Goal: Obtain resource: Obtain resource

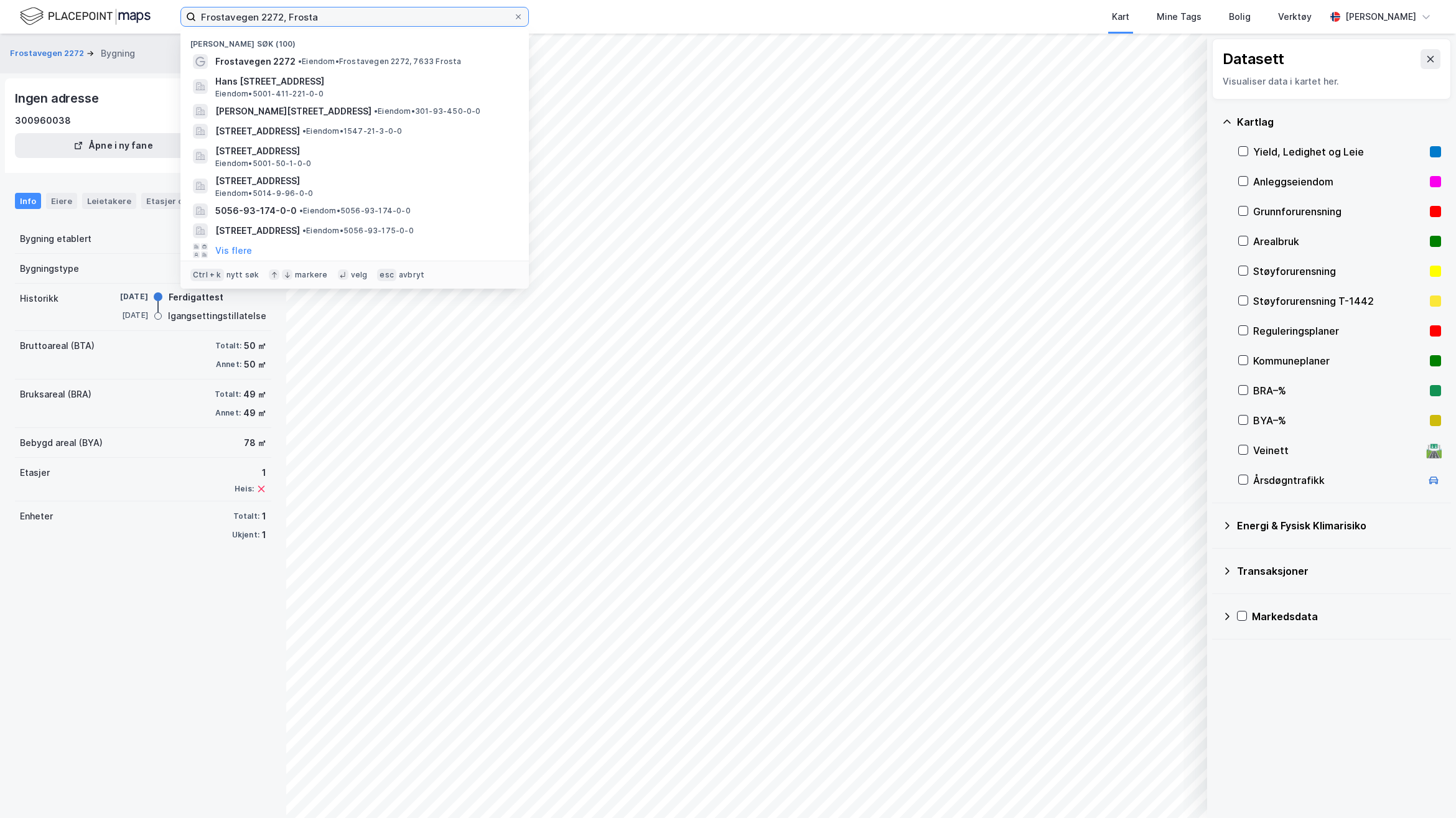
drag, startPoint x: 357, startPoint y: 15, endPoint x: -92, endPoint y: 19, distance: 449.0
click at [0, 19] on html "Frostavegen 2272, [PERSON_NAME] søk (100) Frostavegen 2272 • Eiendom • Frostave…" at bounding box center [728, 409] width 1456 height 818
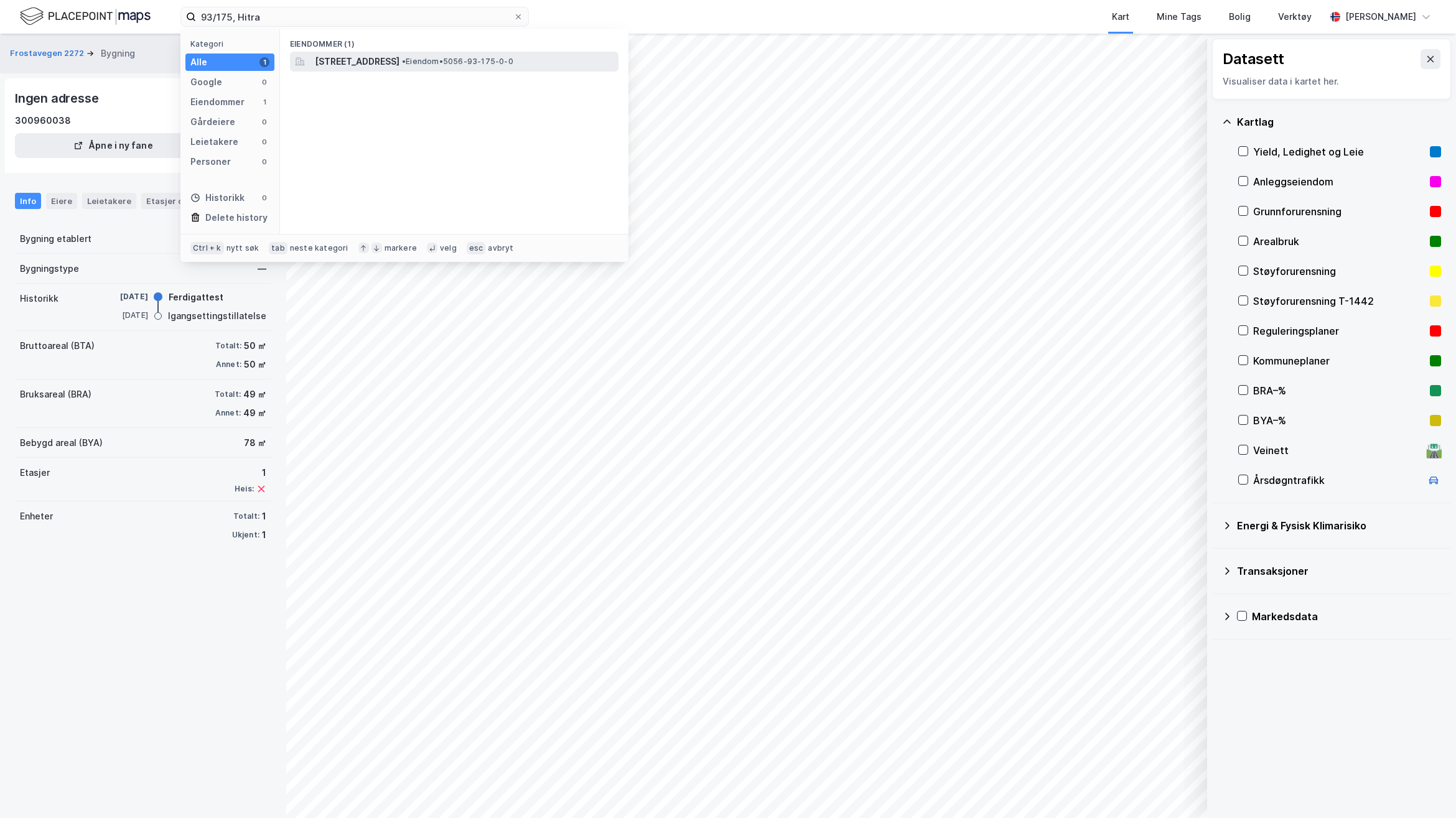
click at [395, 55] on span "[STREET_ADDRESS]" at bounding box center [357, 61] width 84 height 15
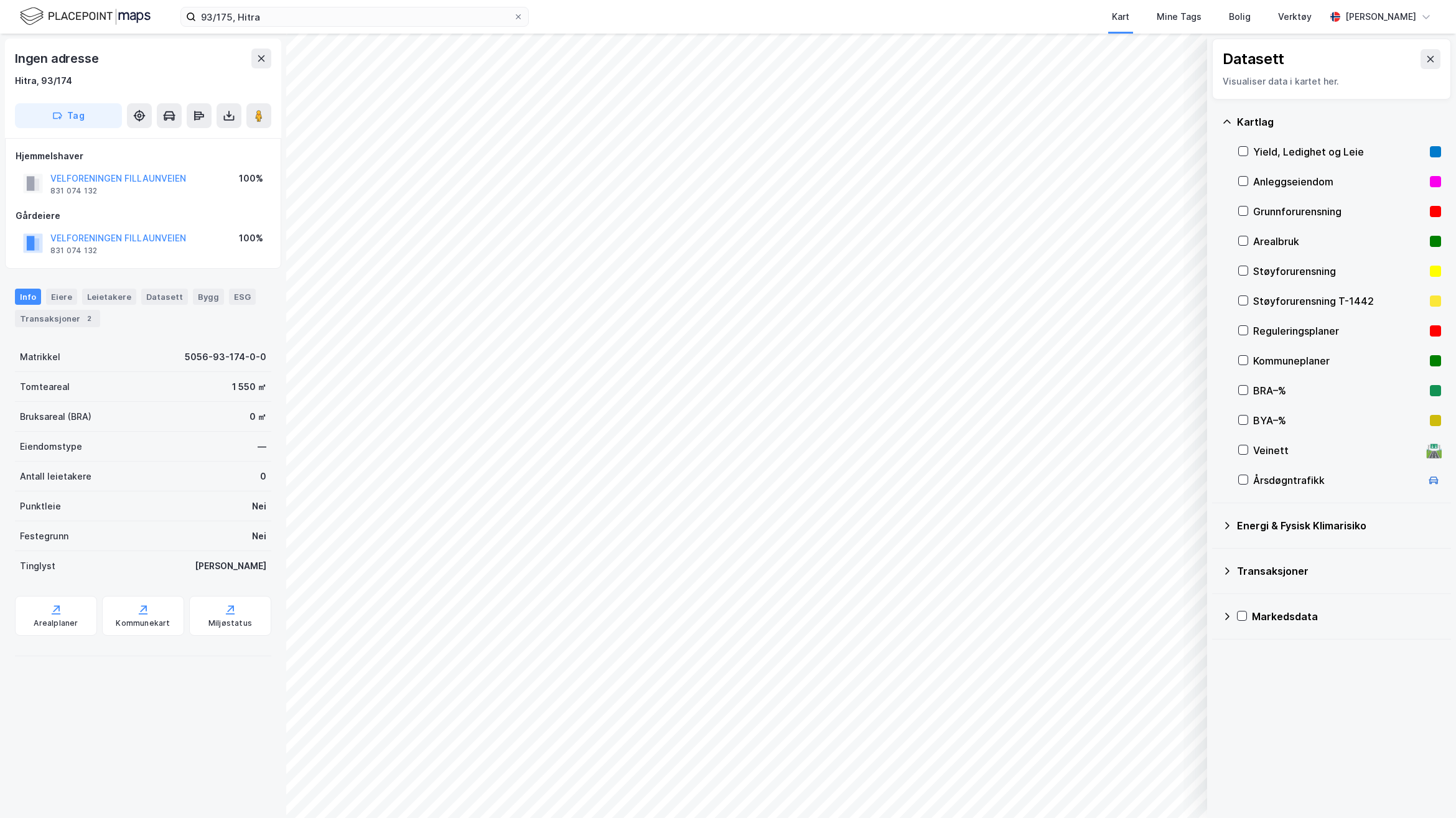
click at [128, 719] on div "Ingen adresse Hitra, 93/174 Tag Hjemmelshaver VELFORENINGEN FILLAUNVEIEN 831 07…" at bounding box center [143, 426] width 286 height 784
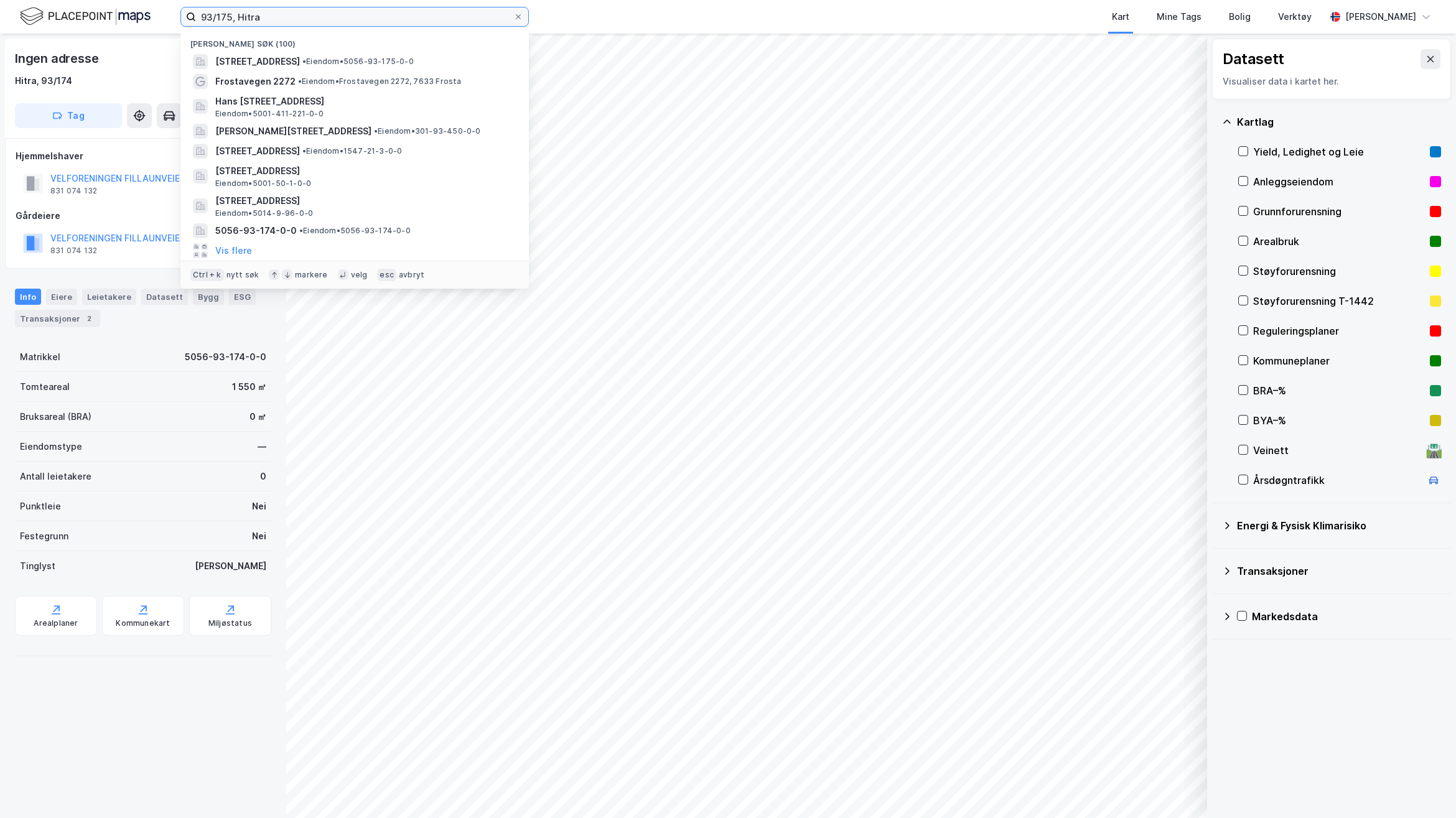
drag, startPoint x: 293, startPoint y: 22, endPoint x: 45, endPoint y: 7, distance: 248.5
click at [45, 7] on div "93/175, [PERSON_NAME] søk (100) [STREET_ADDRESS] • Eiendom • 5056-93-175-0-0 Fr…" at bounding box center [728, 16] width 1456 height 34
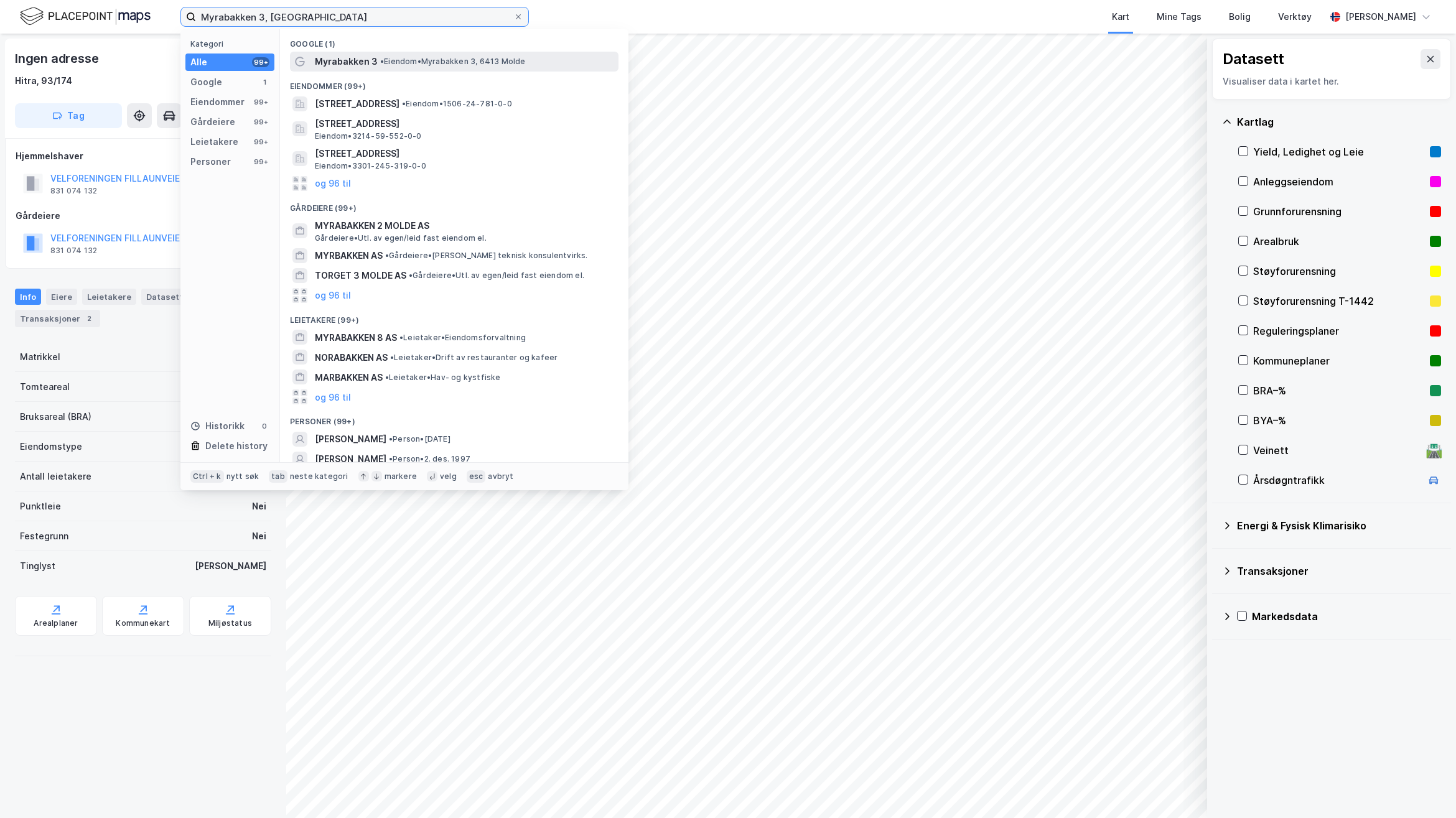
type input "Myrabakken 3, [GEOGRAPHIC_DATA]"
click at [484, 66] on span "• Eiendom • [STREET_ADDRESS]" at bounding box center [453, 62] width 146 height 10
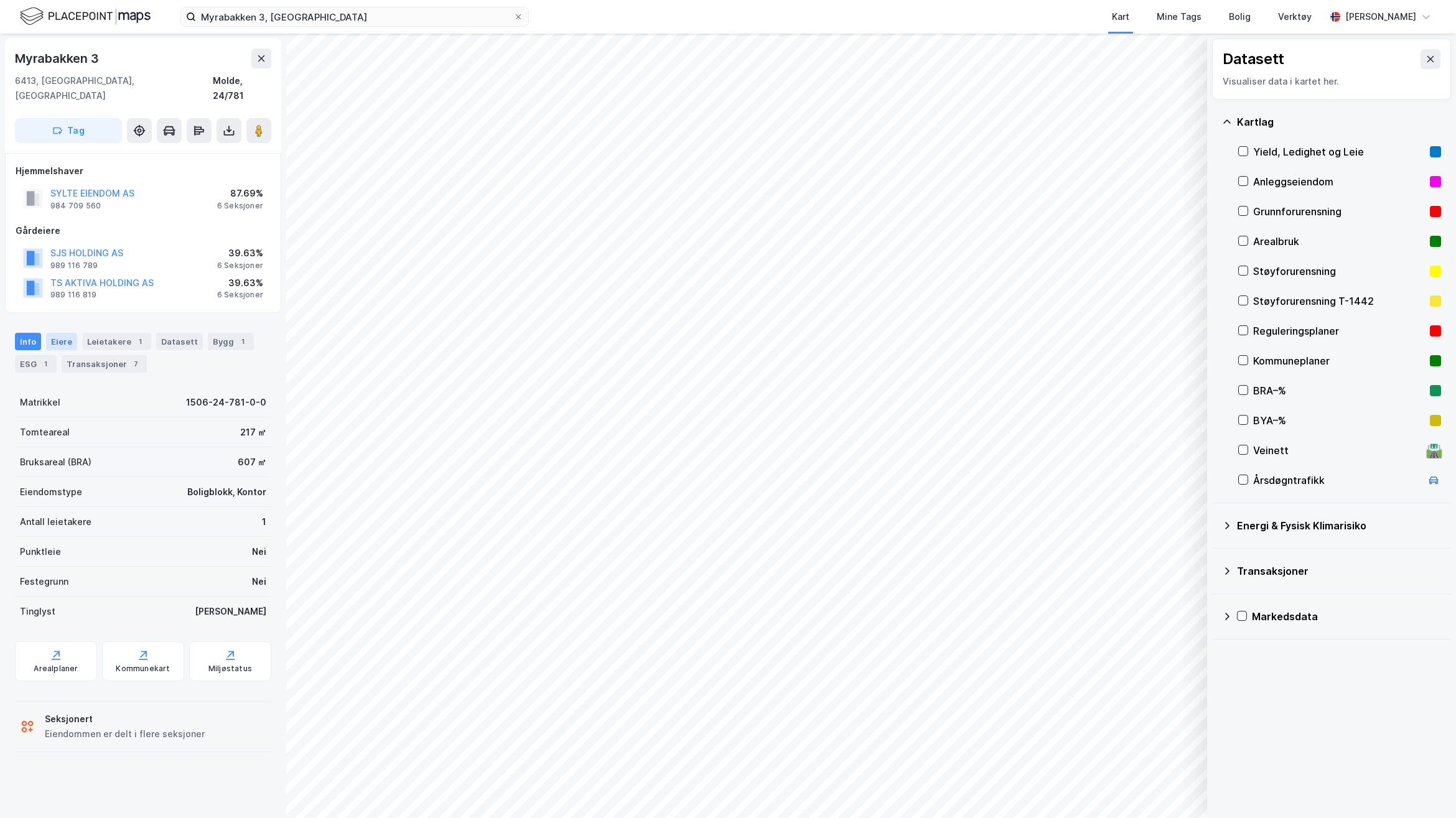
click at [64, 333] on div "Eiere" at bounding box center [61, 341] width 31 height 17
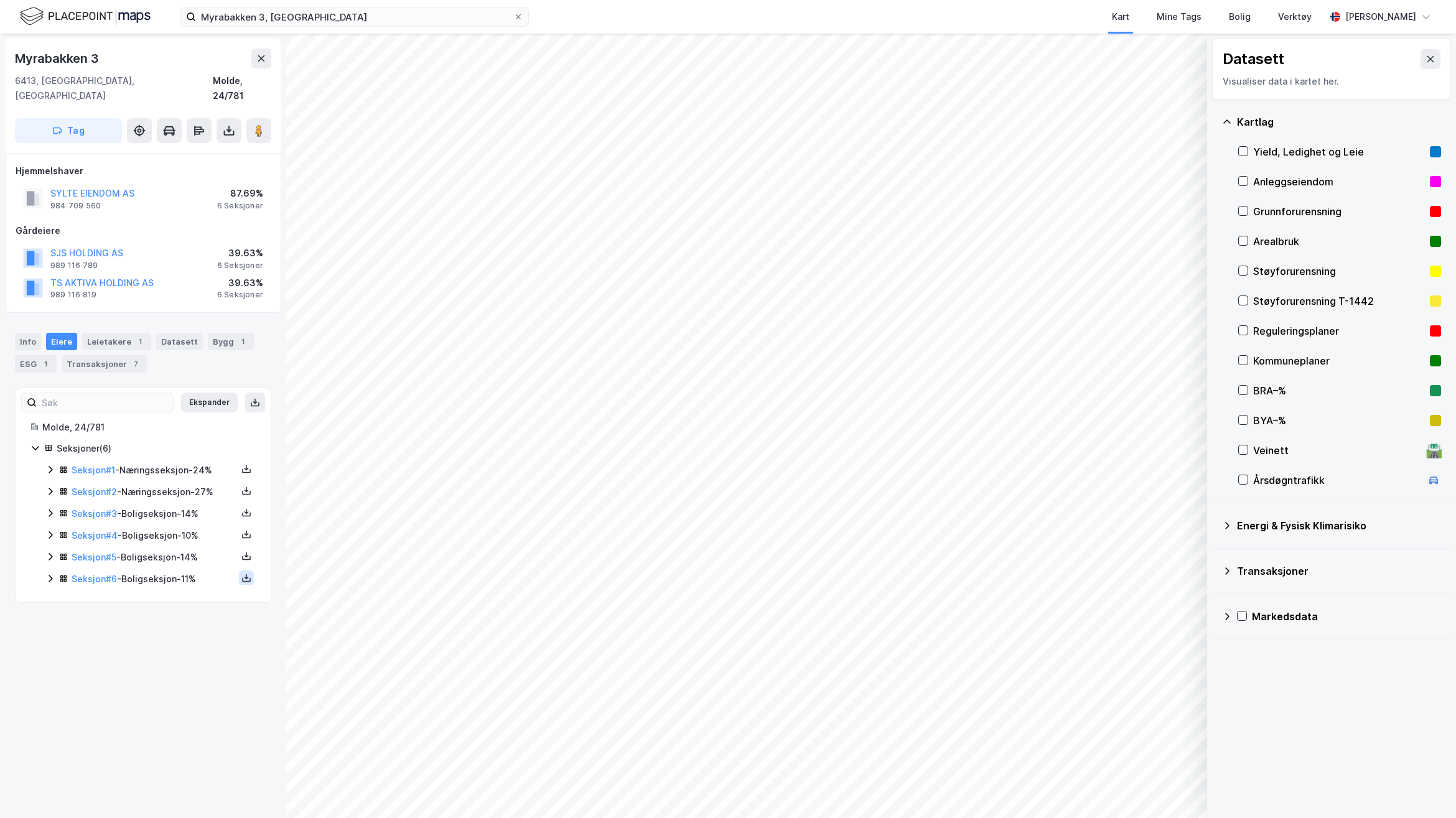
click at [239, 571] on button at bounding box center [246, 578] width 15 height 15
click at [199, 535] on div "Grunnbok" at bounding box center [178, 540] width 109 height 30
